Goal: Transaction & Acquisition: Purchase product/service

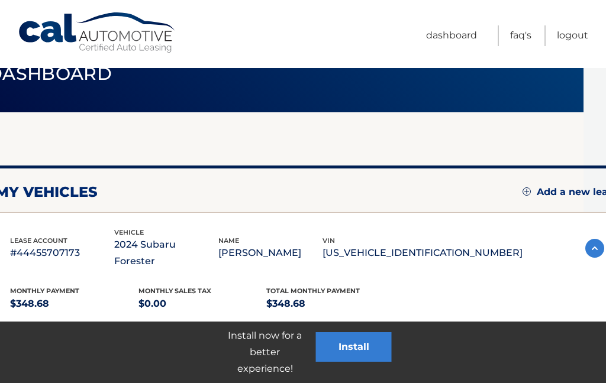
scroll to position [33, 15]
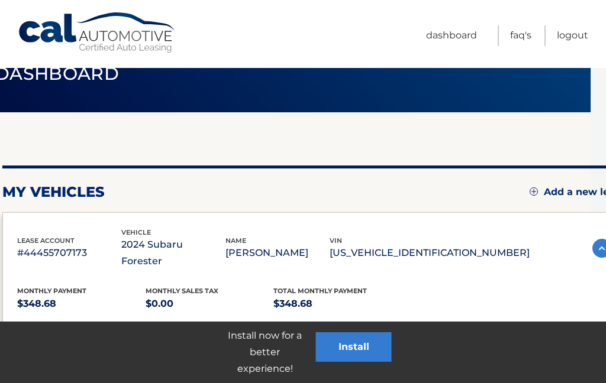
click at [524, 41] on link "FAQ's" at bounding box center [520, 35] width 21 height 21
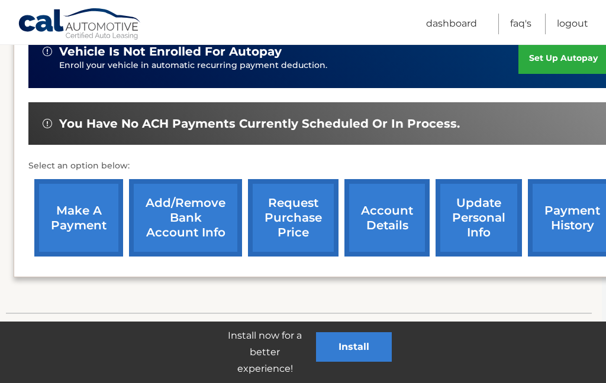
scroll to position [331, 5]
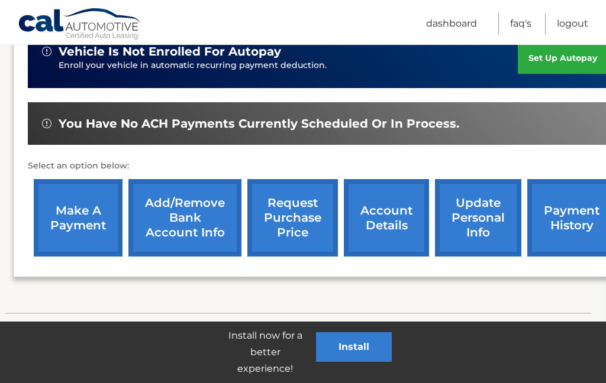
click at [70, 208] on link "make a payment" at bounding box center [78, 217] width 89 height 77
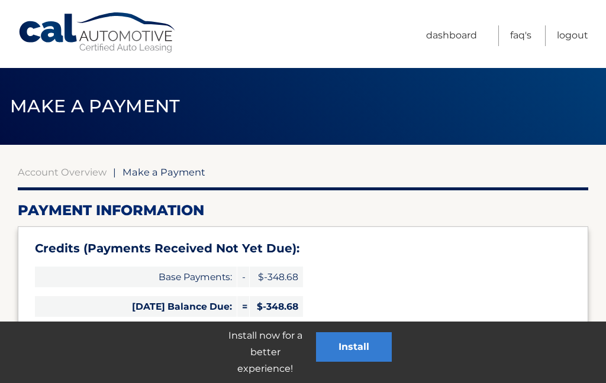
select select "MjNhNDhmMWItN2M3OC00NWQ5LWFlMzktNTM5MjY1YzA0NGE3"
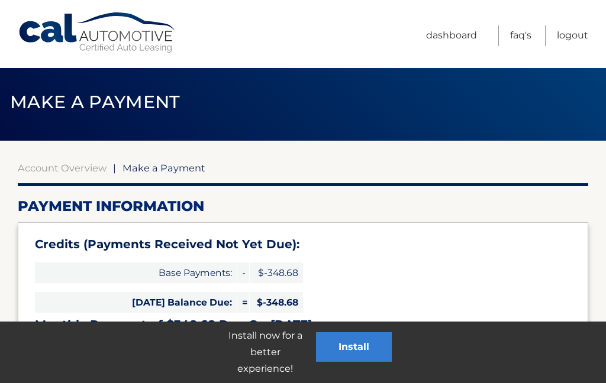
click at [156, 163] on span "Make a Payment" at bounding box center [163, 168] width 83 height 12
click at [147, 172] on span "Make a Payment" at bounding box center [163, 168] width 83 height 12
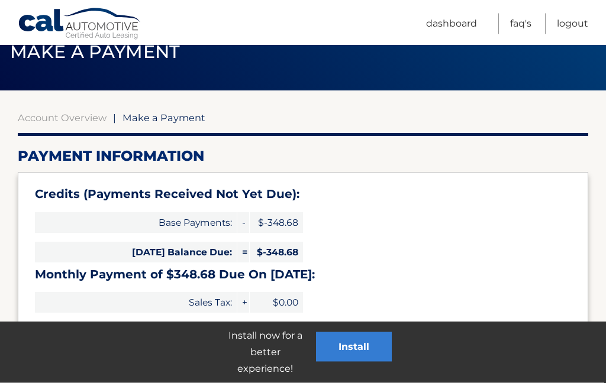
scroll to position [56, 0]
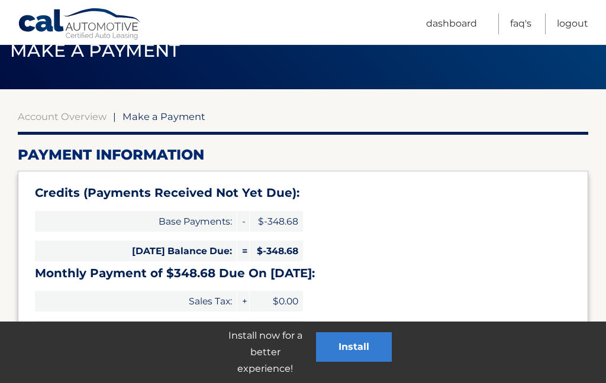
click at [150, 118] on span "Make a Payment" at bounding box center [163, 117] width 83 height 12
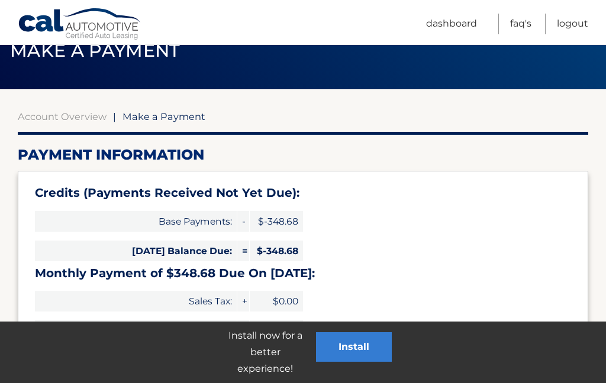
click at [478, 289] on div "Credits (Payments Received Not Yet Due): Base Payments: - $-348.68 Today's Bala…" at bounding box center [303, 276] width 570 height 210
click at [449, 25] on link "Dashboard" at bounding box center [451, 24] width 51 height 21
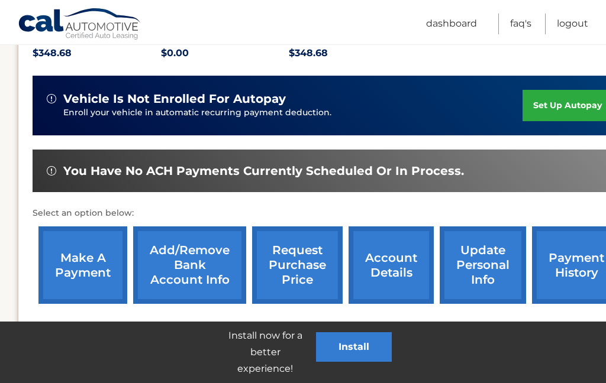
scroll to position [331, 33]
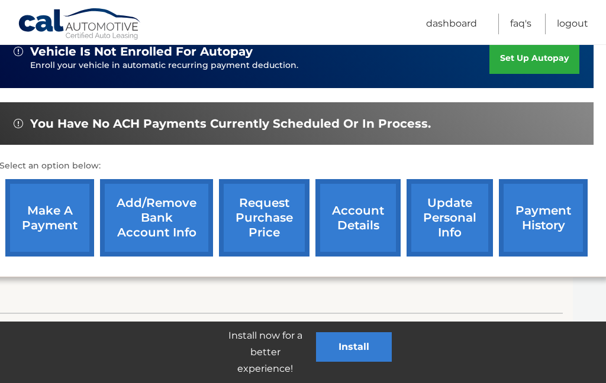
click at [542, 208] on link "payment history" at bounding box center [543, 217] width 89 height 77
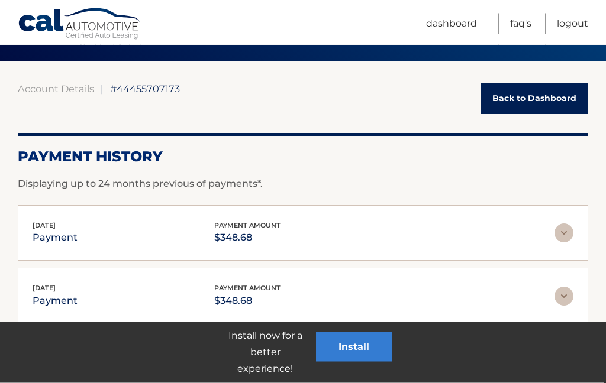
scroll to position [85, 0]
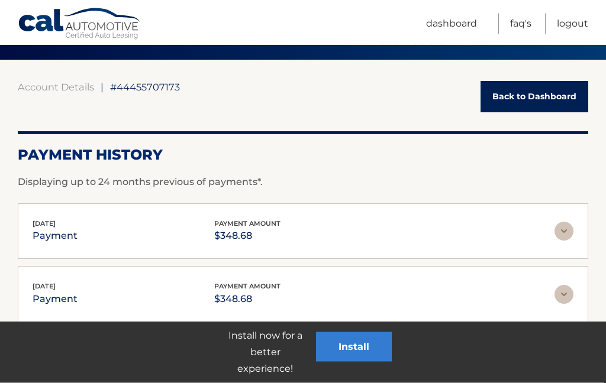
click at [528, 109] on link "Back to Dashboard" at bounding box center [534, 97] width 108 height 31
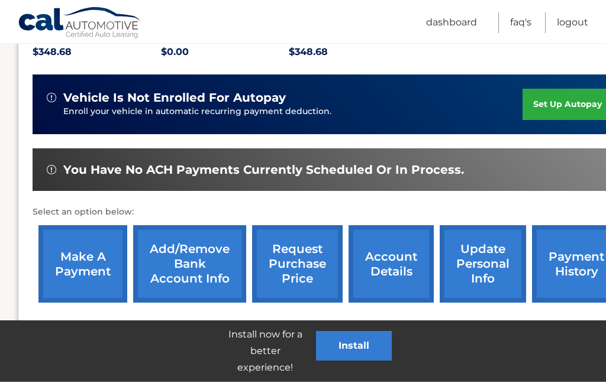
scroll to position [331, 0]
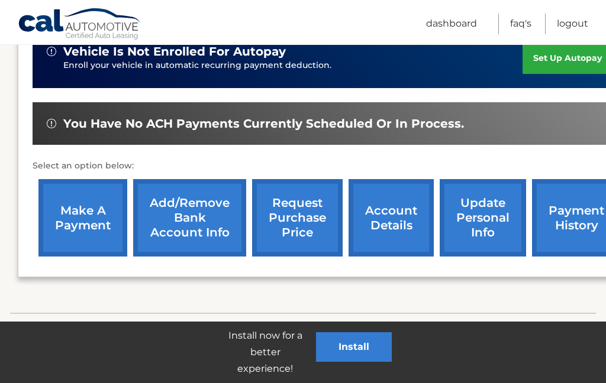
click at [70, 198] on link "make a payment" at bounding box center [82, 217] width 89 height 77
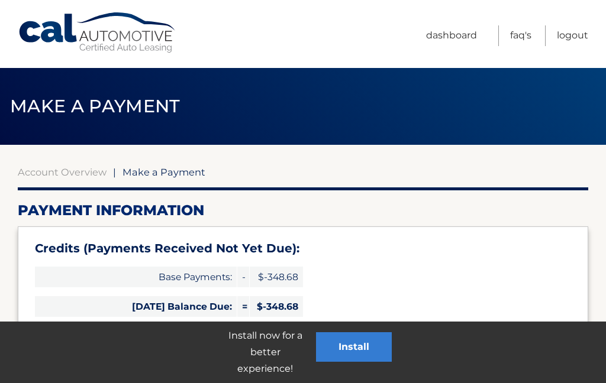
select select "MjNhNDhmMWItN2M3OC00NWQ5LWFlMzktNTM5MjY1YzA0NGE3"
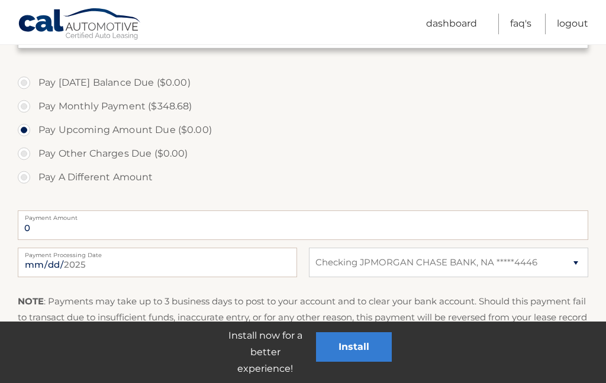
scroll to position [461, 0]
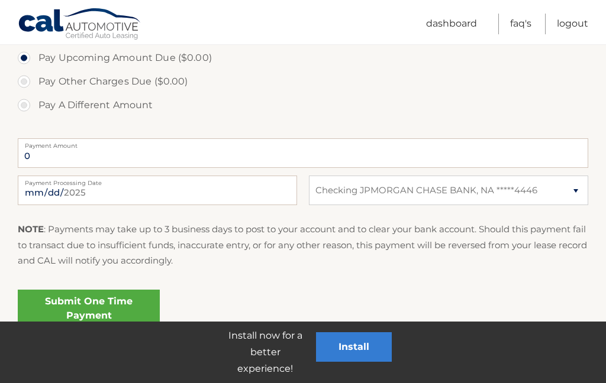
click at [80, 306] on link "Submit One Time Payment" at bounding box center [89, 309] width 142 height 38
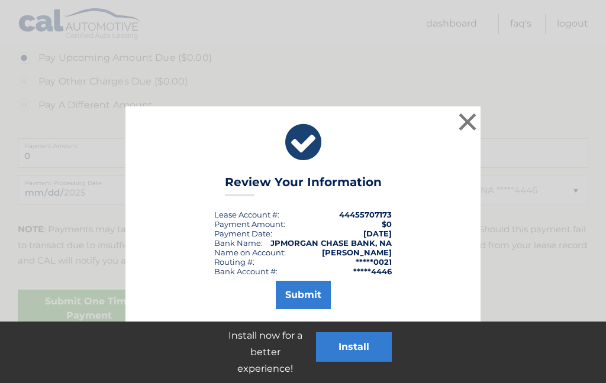
click at [458, 120] on button "×" at bounding box center [467, 122] width 24 height 24
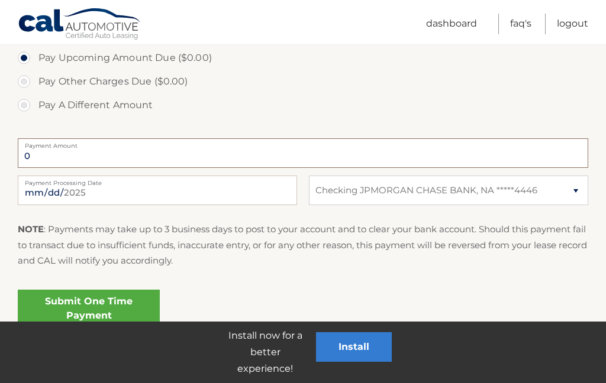
click at [53, 151] on input "0" at bounding box center [303, 153] width 570 height 30
click at [81, 160] on input "0" at bounding box center [303, 153] width 570 height 30
click at [120, 166] on input "0" at bounding box center [303, 153] width 570 height 30
click at [168, 158] on input "0" at bounding box center [303, 153] width 570 height 30
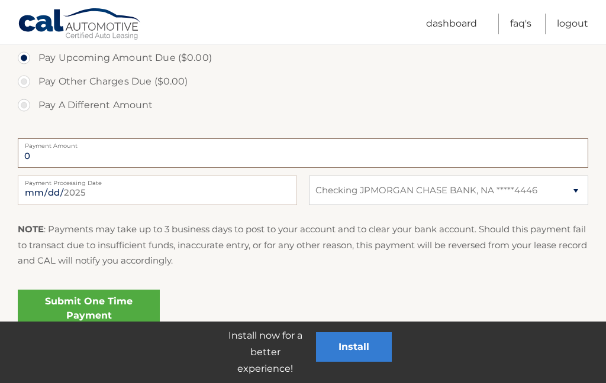
click at [169, 154] on input "0" at bounding box center [303, 153] width 570 height 30
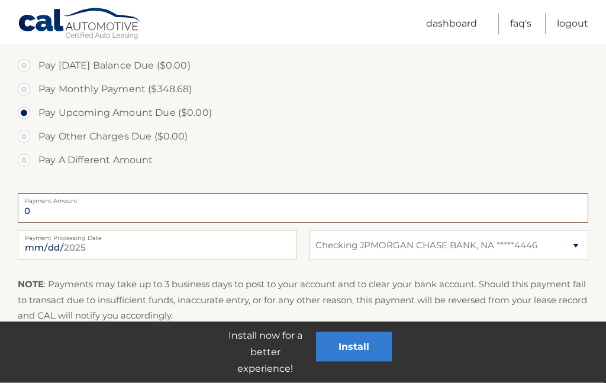
scroll to position [390, 0]
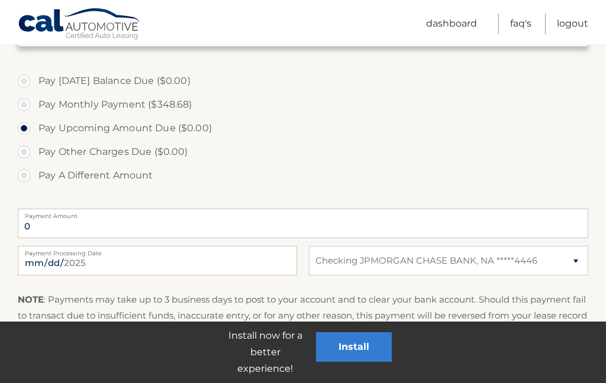
click at [25, 104] on label "Pay Monthly Payment ($348.68)" at bounding box center [303, 105] width 570 height 24
click at [25, 104] on input "Pay Monthly Payment ($348.68)" at bounding box center [28, 102] width 12 height 19
radio input "true"
type input "348.68"
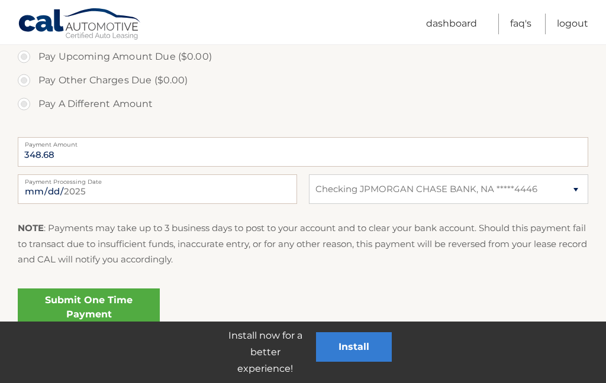
scroll to position [461, 0]
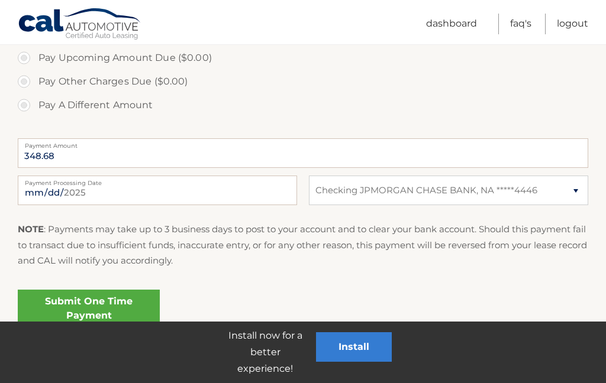
click at [80, 311] on link "Submit One Time Payment" at bounding box center [89, 309] width 142 height 38
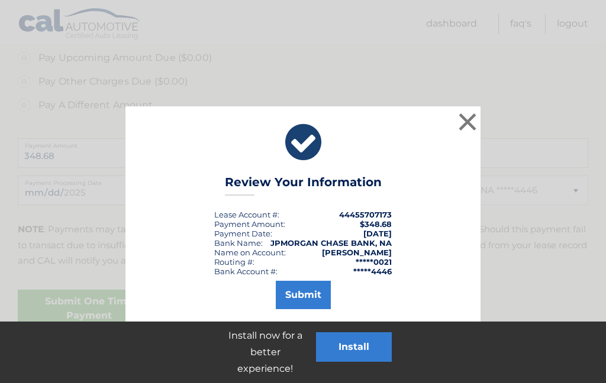
click at [303, 291] on button "Submit" at bounding box center [303, 295] width 55 height 28
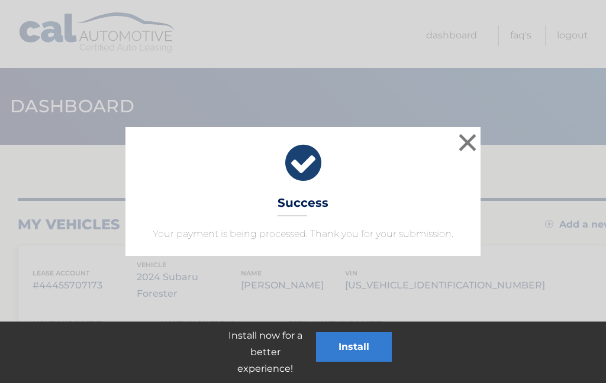
click at [474, 150] on button "×" at bounding box center [467, 143] width 24 height 24
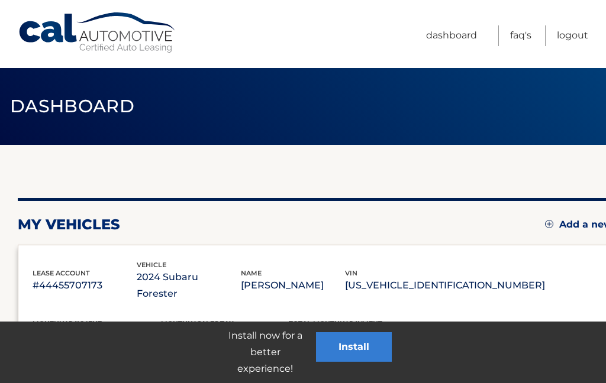
click at [567, 45] on link "Logout" at bounding box center [572, 35] width 31 height 21
